Goal: Task Accomplishment & Management: Complete application form

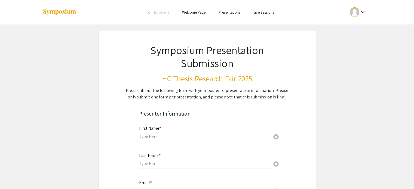
scroll to position [53, 0]
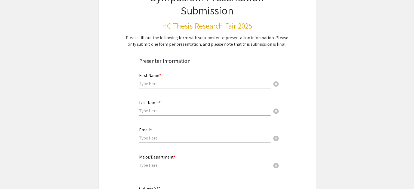
click at [161, 83] on input "text" at bounding box center [205, 84] width 132 height 6
type input "Annika"
type input "[PERSON_NAME]"
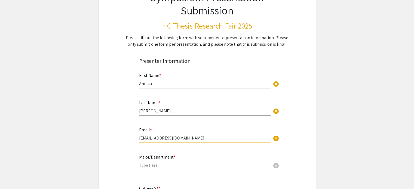
type input "[EMAIL_ADDRESS][DOMAIN_NAME]"
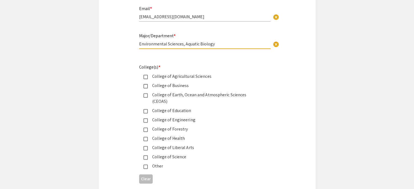
scroll to position [174, 0]
type input "Environmental Sciences, Aquatic Biology"
click at [146, 96] on mat-pseudo-checkbox at bounding box center [145, 95] width 4 height 4
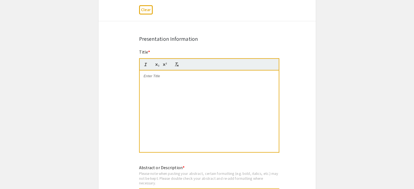
scroll to position [349, 0]
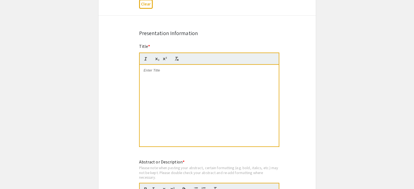
click at [199, 91] on div at bounding box center [209, 106] width 139 height 82
click at [195, 91] on div at bounding box center [209, 106] width 139 height 82
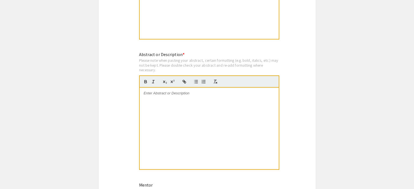
scroll to position [461, 0]
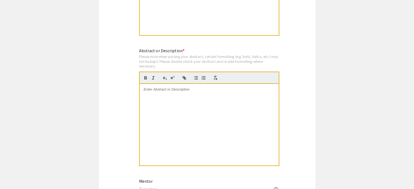
click at [176, 101] on div at bounding box center [209, 125] width 139 height 82
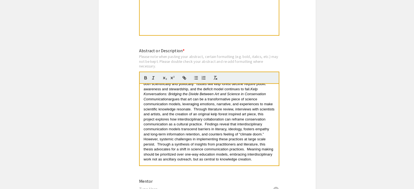
scroll to position [605, 0]
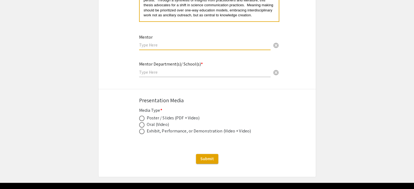
click at [163, 42] on input "text" at bounding box center [205, 45] width 132 height 6
type input "[PERSON_NAME]"
click at [154, 69] on input "text" at bounding box center [205, 72] width 132 height 6
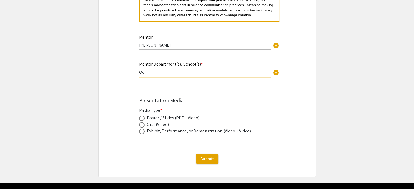
type input "O"
type input "College of Earth, Ocean, and Atmospheric Science"
click at [143, 116] on span at bounding box center [141, 118] width 5 height 5
click at [143, 116] on input "radio" at bounding box center [141, 118] width 5 height 5
radio input "true"
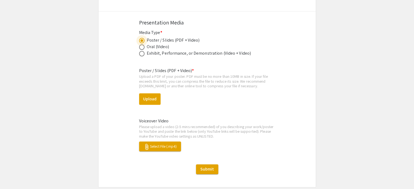
scroll to position [683, 0]
click at [143, 44] on span at bounding box center [141, 46] width 5 height 5
click at [143, 44] on input "radio" at bounding box center [141, 46] width 5 height 5
radio input "true"
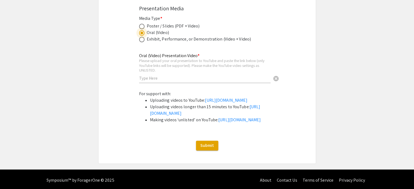
scroll to position [698, 0]
